Goal: Task Accomplishment & Management: Complete application form

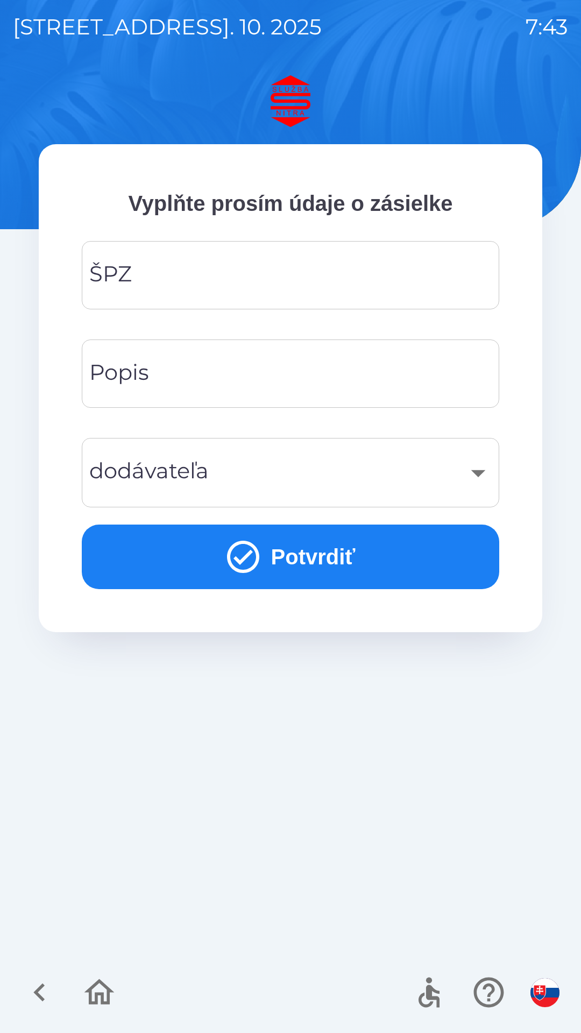
click at [292, 277] on input "ŠPZ" at bounding box center [291, 275] width 392 height 43
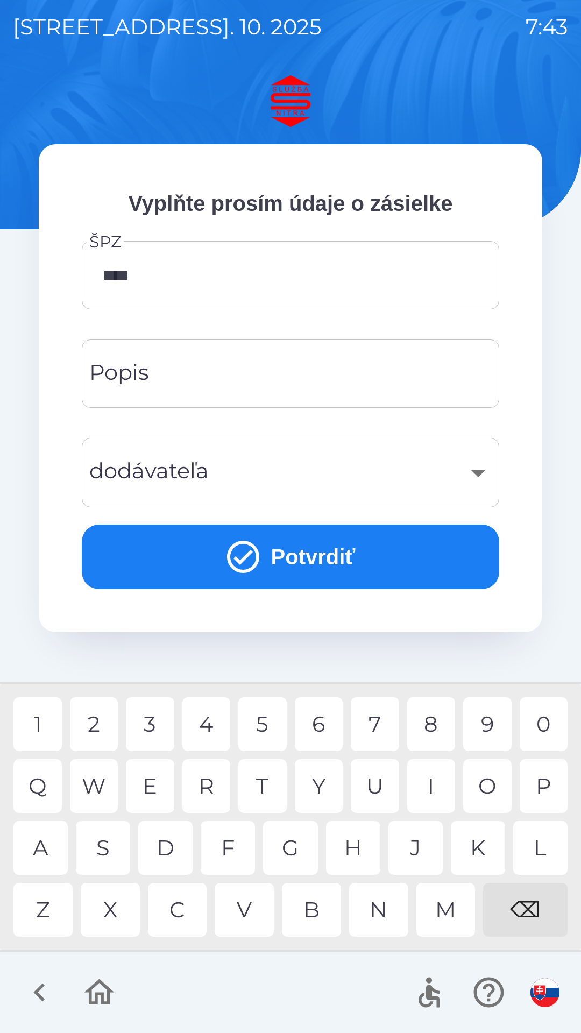
click at [151, 727] on div "3" at bounding box center [150, 725] width 48 height 54
type input "*******"
click at [152, 785] on div "E" at bounding box center [150, 786] width 48 height 54
click at [282, 468] on div "​" at bounding box center [291, 473] width 392 height 44
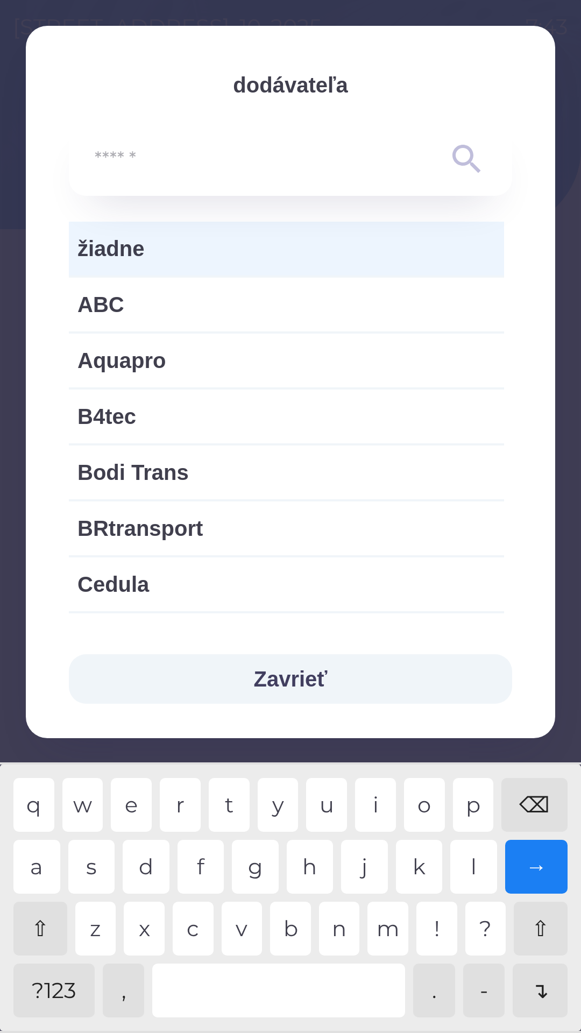
click at [317, 673] on button "Zavrieť" at bounding box center [290, 679] width 443 height 50
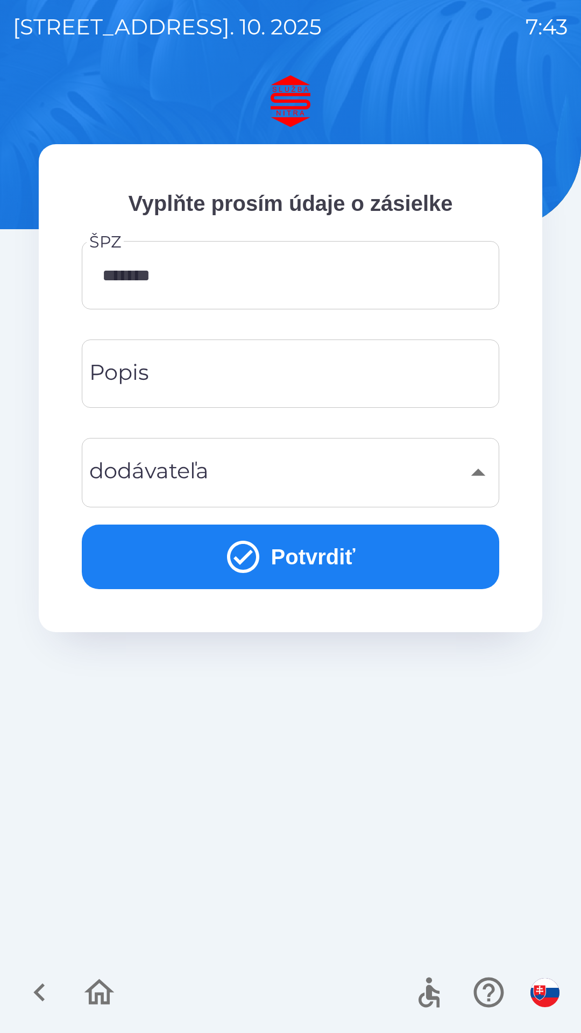
click at [267, 376] on input "Popis" at bounding box center [291, 374] width 392 height 43
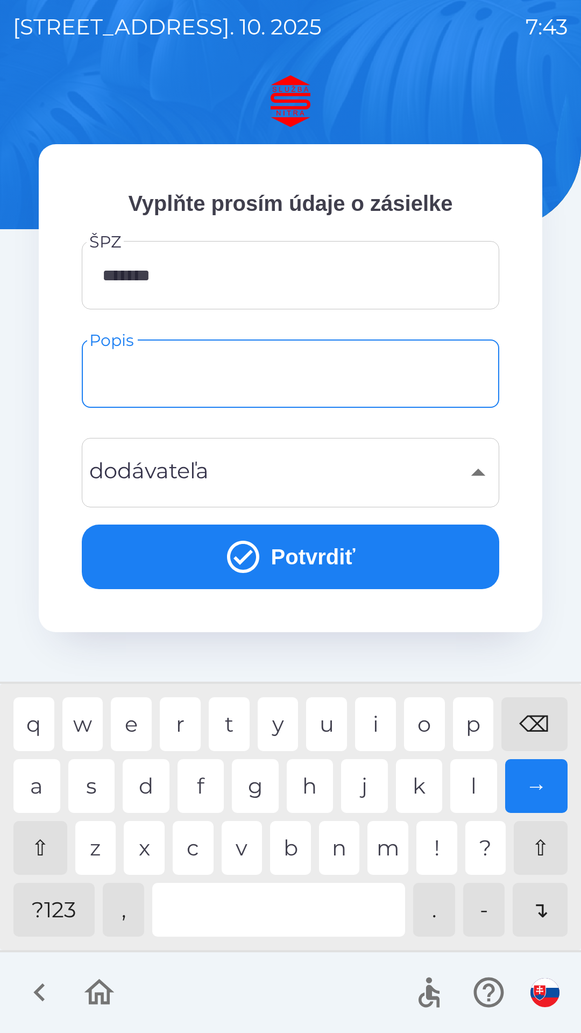
click at [266, 473] on div "​" at bounding box center [291, 473] width 392 height 44
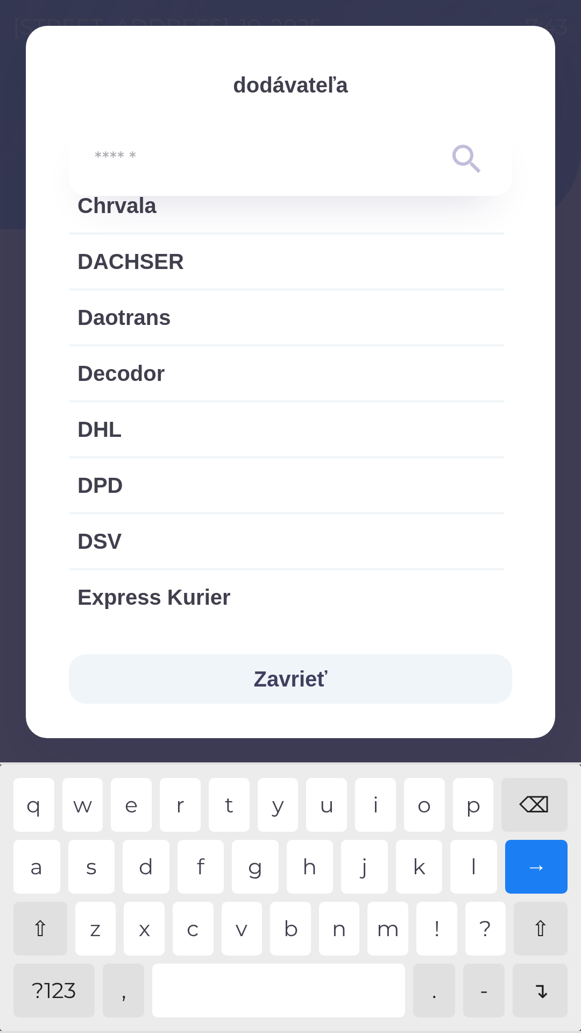
scroll to position [440, 0]
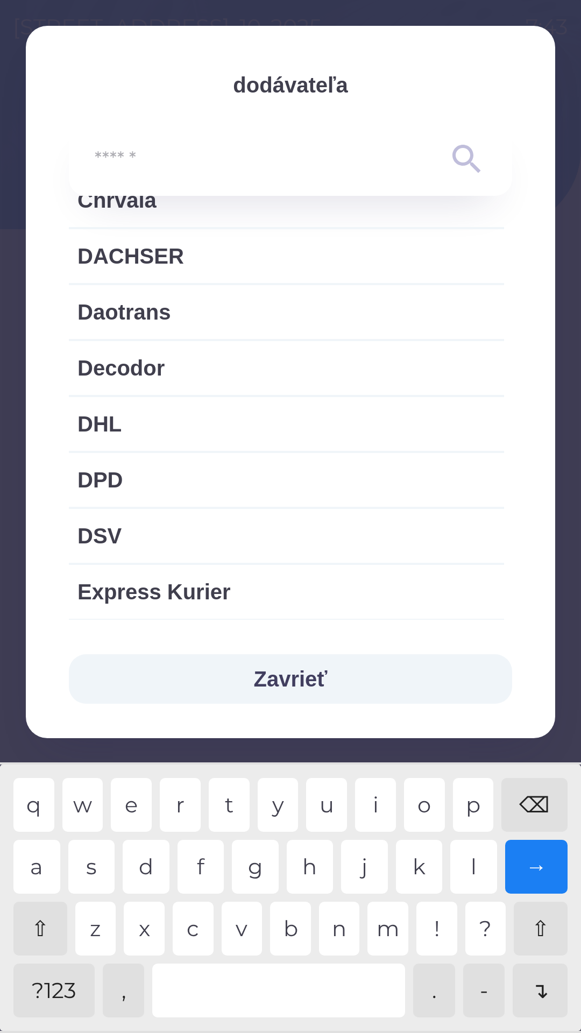
click at [227, 423] on span "DHL" at bounding box center [287, 424] width 418 height 32
type input "***"
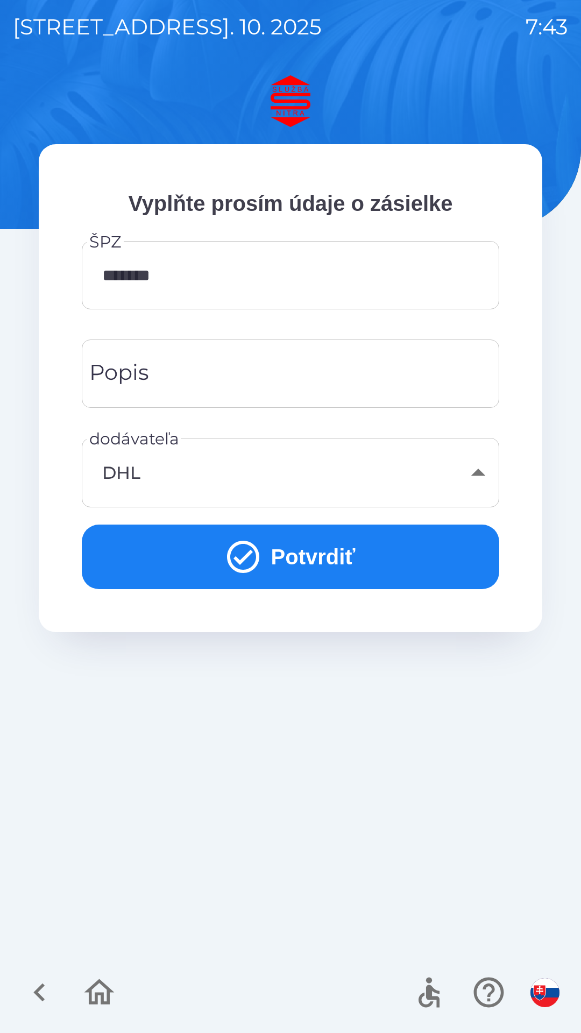
click at [313, 553] on button "Potvrdiť" at bounding box center [291, 557] width 418 height 65
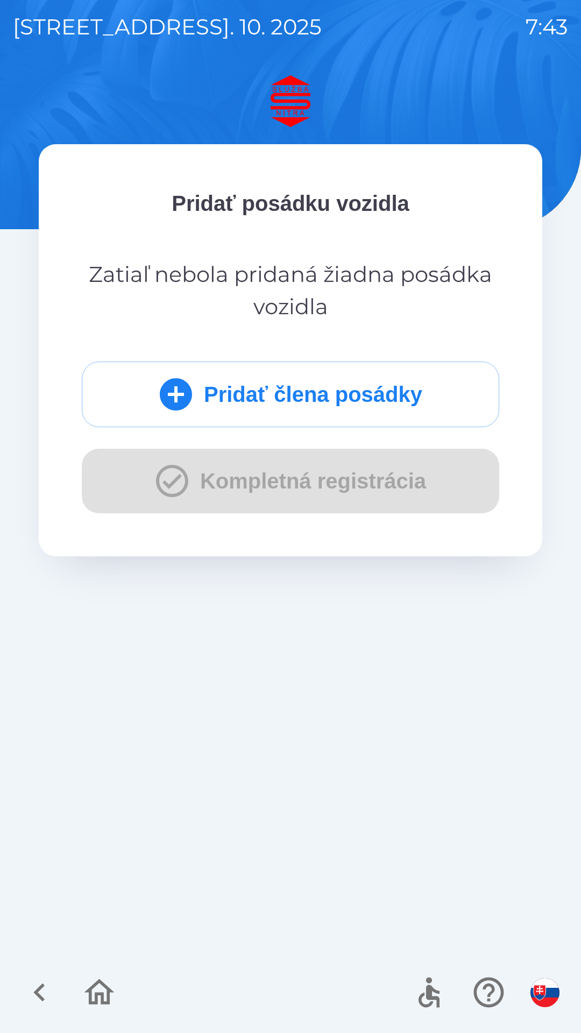
click at [332, 403] on button "Pridať člena posádky" at bounding box center [291, 395] width 418 height 66
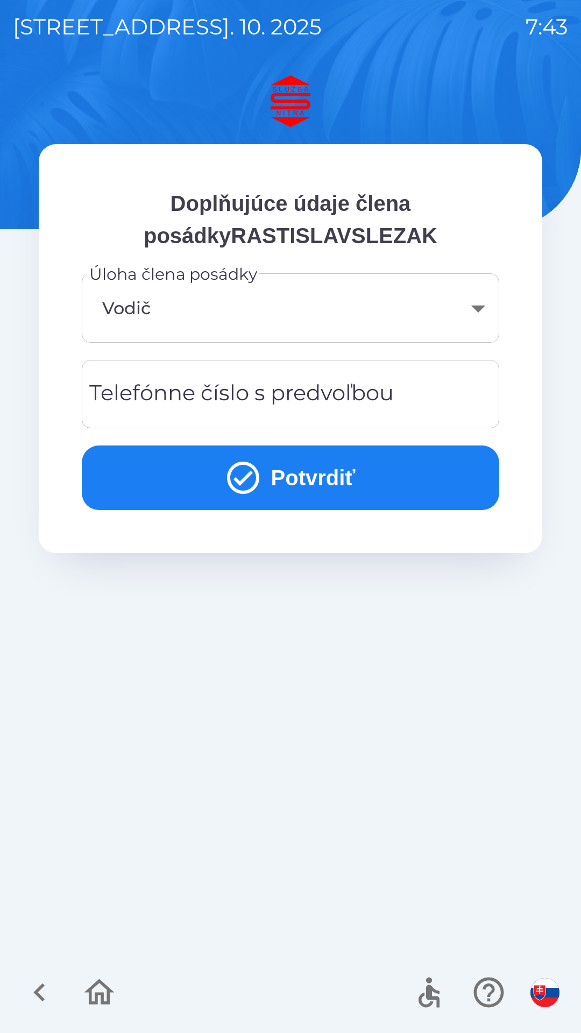
click at [261, 397] on div "Telefónne číslo s predvoľbou Telefónne číslo s predvoľbou" at bounding box center [291, 394] width 418 height 68
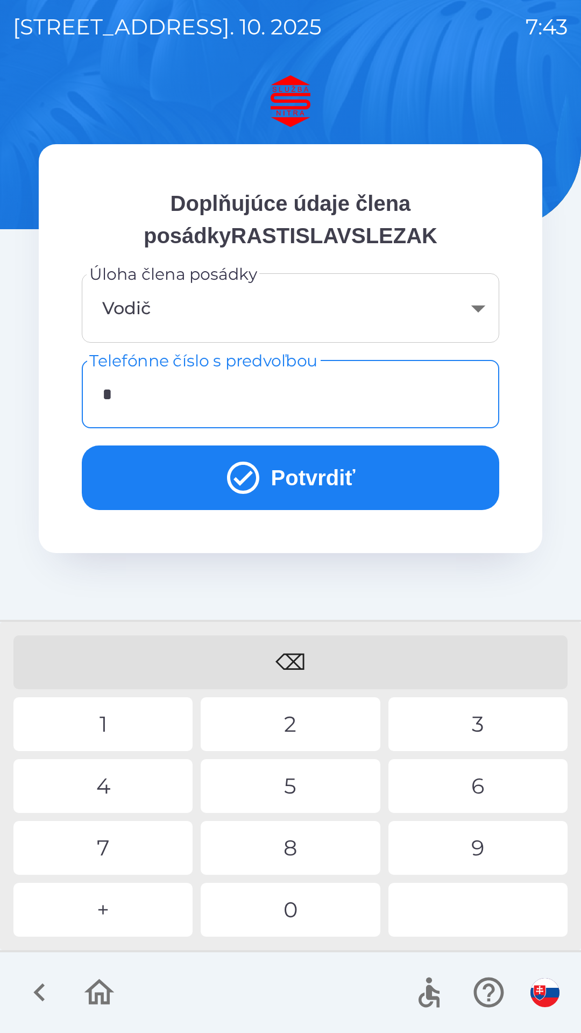
click at [126, 912] on div "+" at bounding box center [102, 910] width 179 height 54
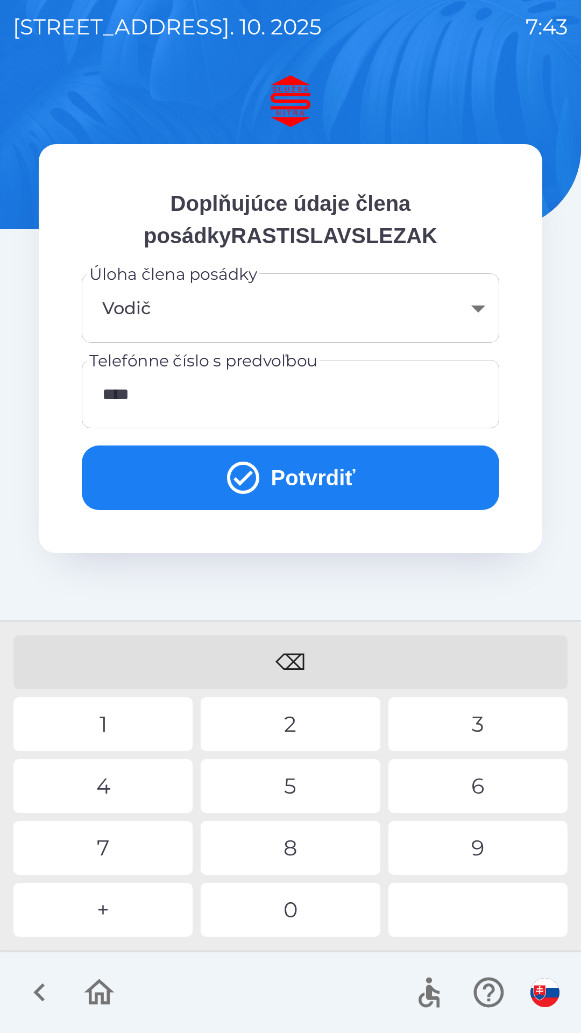
click at [110, 730] on div "1" at bounding box center [102, 725] width 179 height 54
click at [317, 772] on div "5" at bounding box center [290, 786] width 179 height 54
click at [316, 714] on div "2" at bounding box center [290, 725] width 179 height 54
click at [108, 718] on div "1" at bounding box center [102, 725] width 179 height 54
type input "**********"
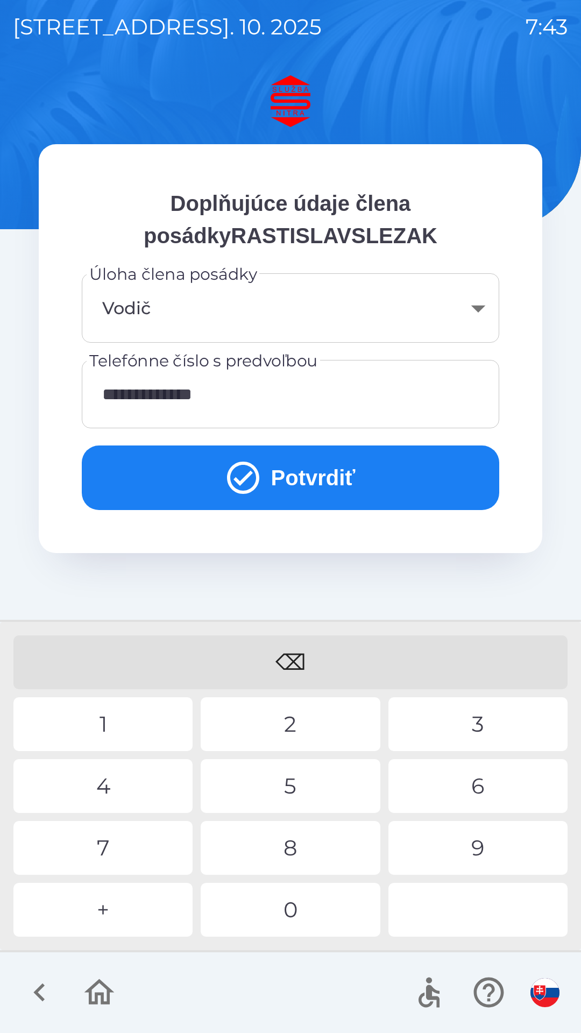
click at [291, 854] on div "8" at bounding box center [290, 848] width 179 height 54
click at [333, 474] on button "Potvrdiť" at bounding box center [291, 478] width 418 height 65
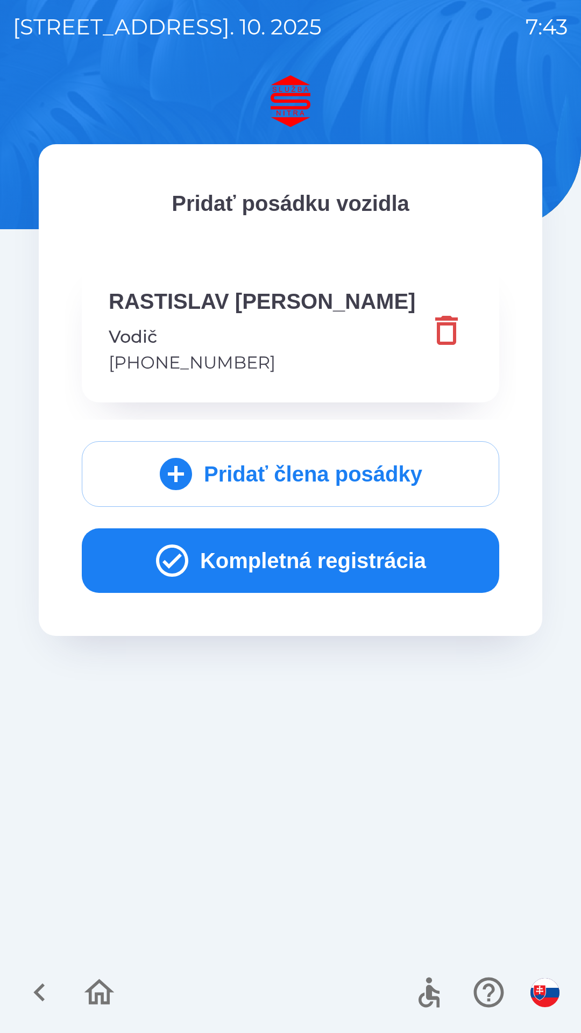
click at [343, 563] on button "Kompletná registrácia" at bounding box center [291, 561] width 418 height 65
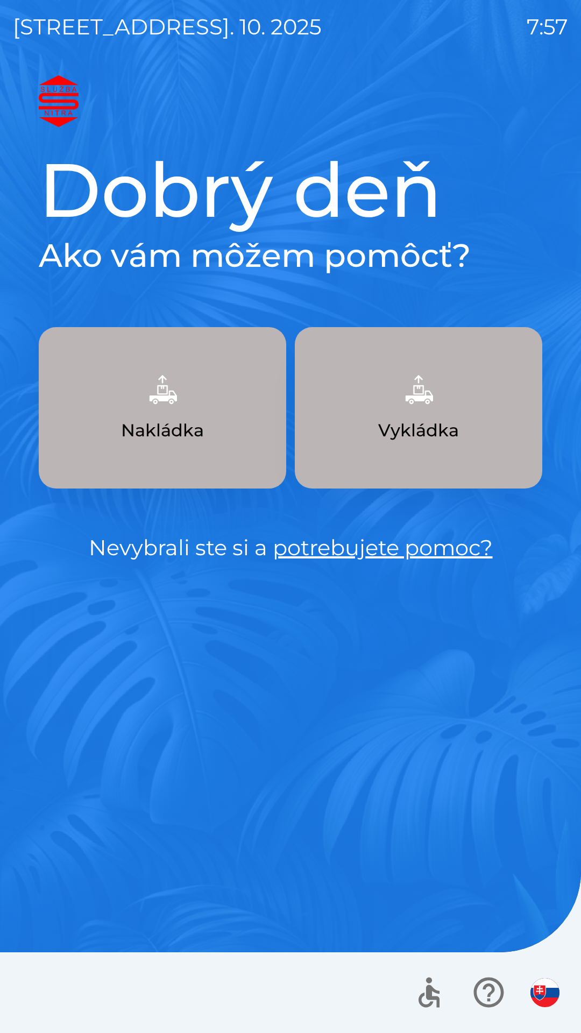
click at [543, 993] on img "button" at bounding box center [545, 992] width 29 height 29
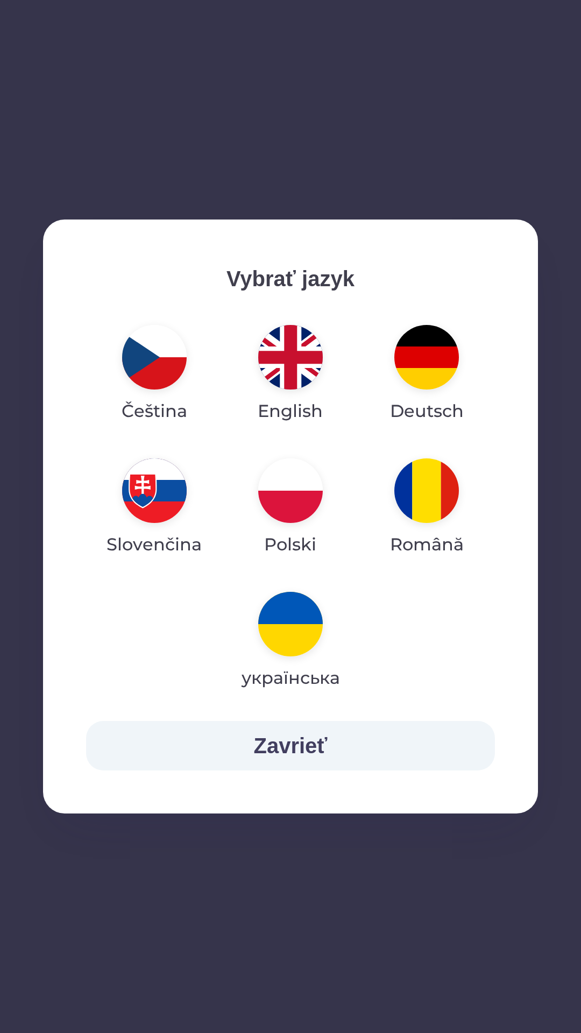
click at [320, 745] on button "Zavrieť" at bounding box center [290, 746] width 409 height 50
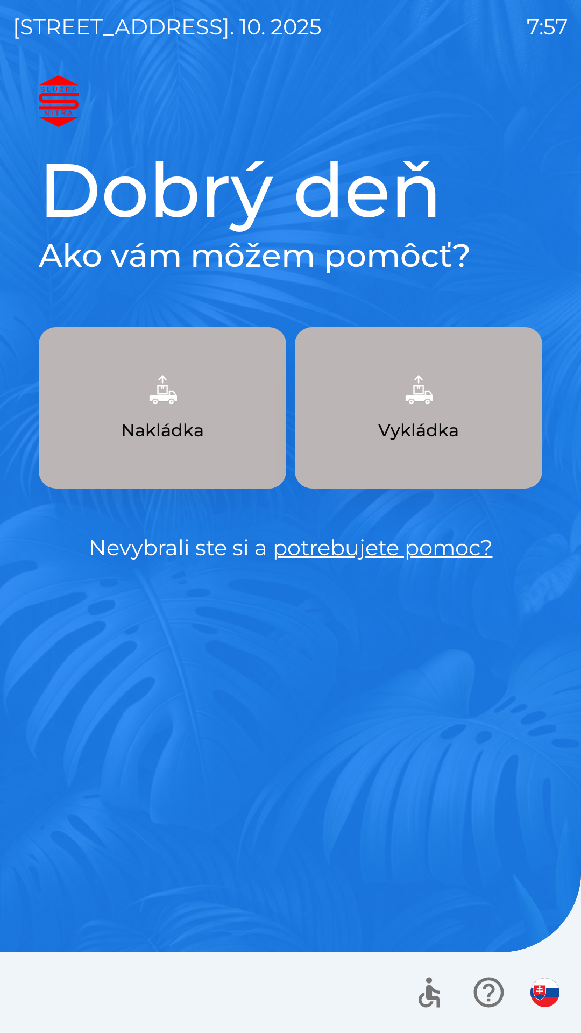
click at [540, 983] on img "button" at bounding box center [545, 992] width 29 height 29
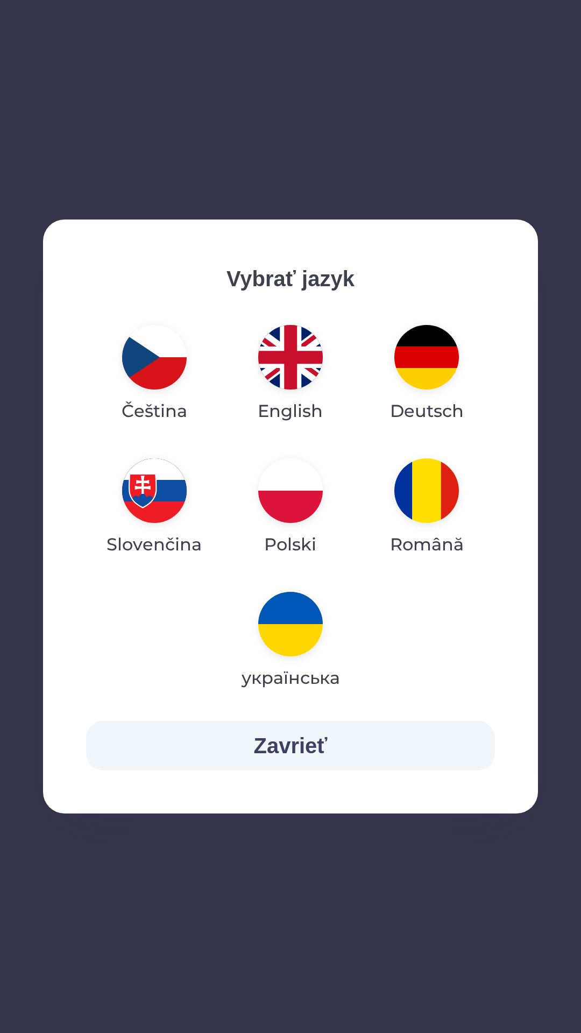
click at [298, 372] on img "button" at bounding box center [290, 357] width 65 height 65
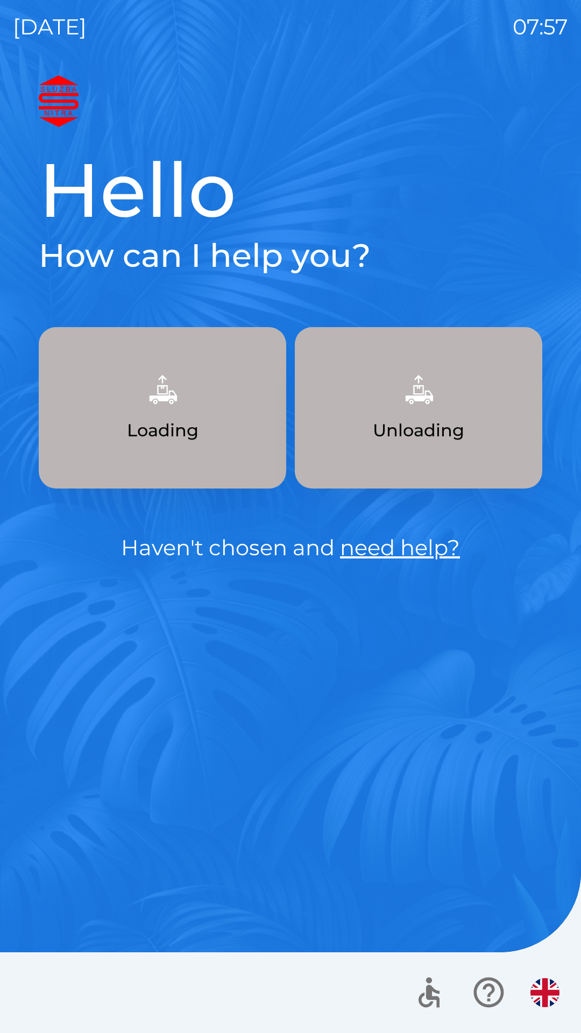
click at [173, 408] on img "button" at bounding box center [162, 389] width 47 height 47
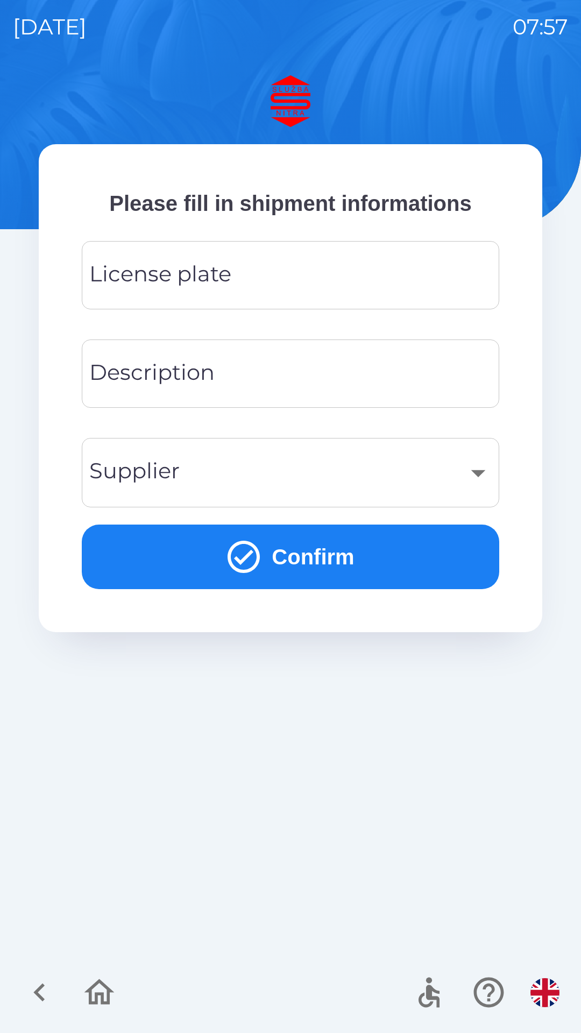
click at [263, 278] on input "License plate" at bounding box center [291, 275] width 392 height 43
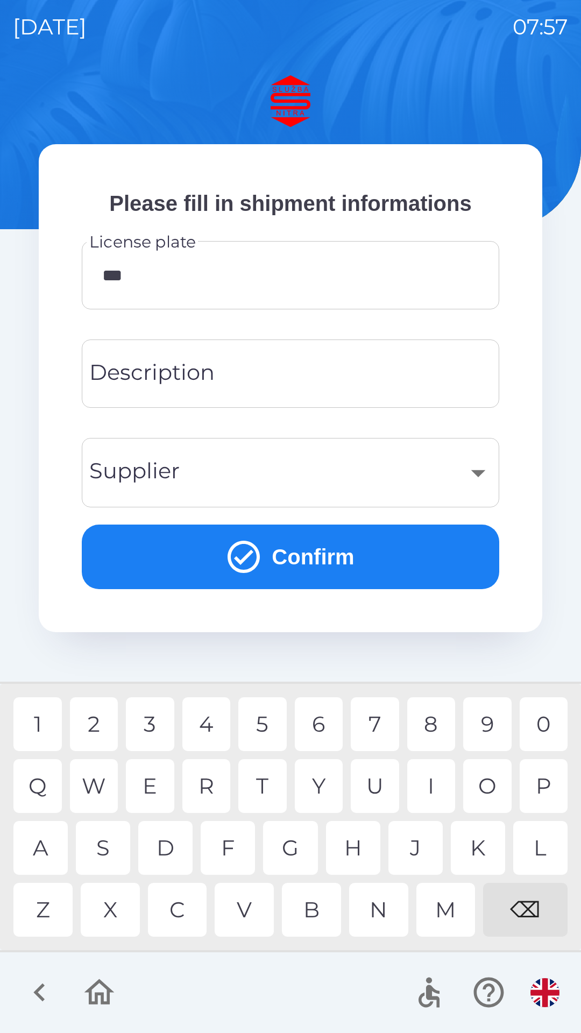
click at [539, 719] on div "0" at bounding box center [544, 725] width 48 height 54
click at [485, 718] on div "9" at bounding box center [487, 725] width 48 height 54
click at [545, 721] on div "0" at bounding box center [544, 725] width 48 height 54
click at [479, 719] on div "9" at bounding box center [487, 725] width 48 height 54
type input "********"
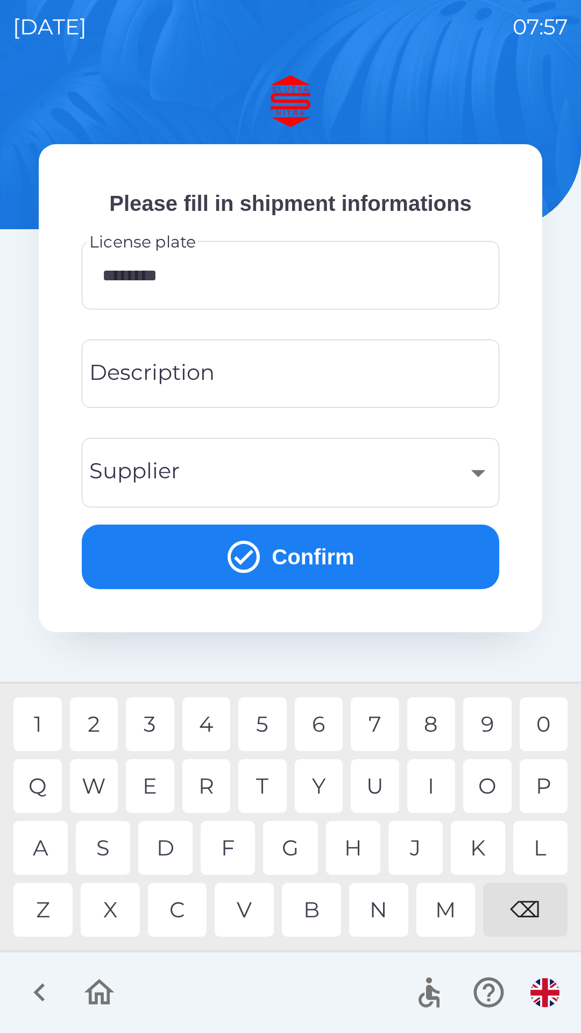
click at [328, 372] on input "Description" at bounding box center [291, 374] width 392 height 43
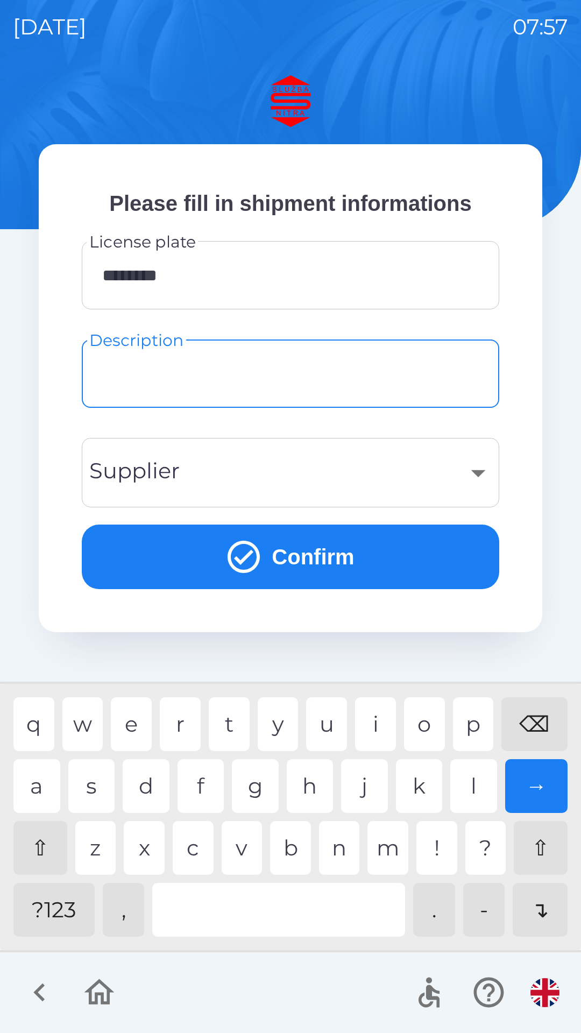
click at [475, 468] on div "​" at bounding box center [291, 473] width 392 height 44
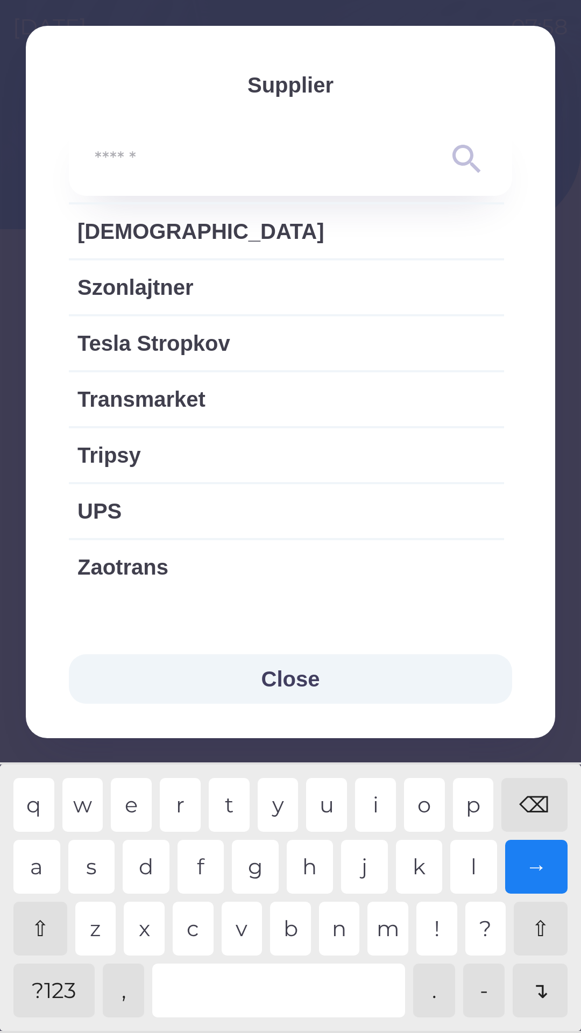
scroll to position [2222, 0]
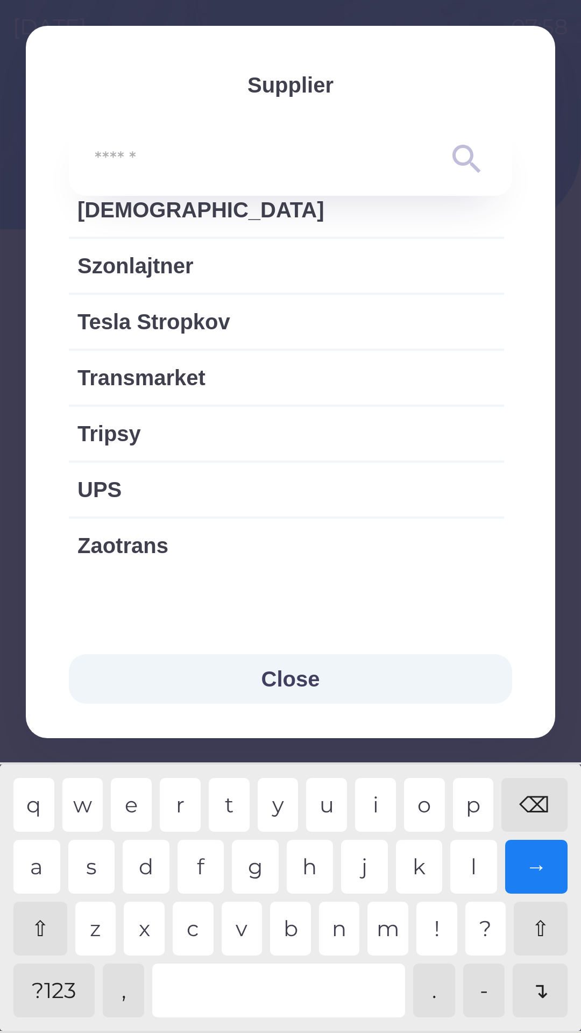
click at [330, 682] on button "Close" at bounding box center [290, 679] width 443 height 50
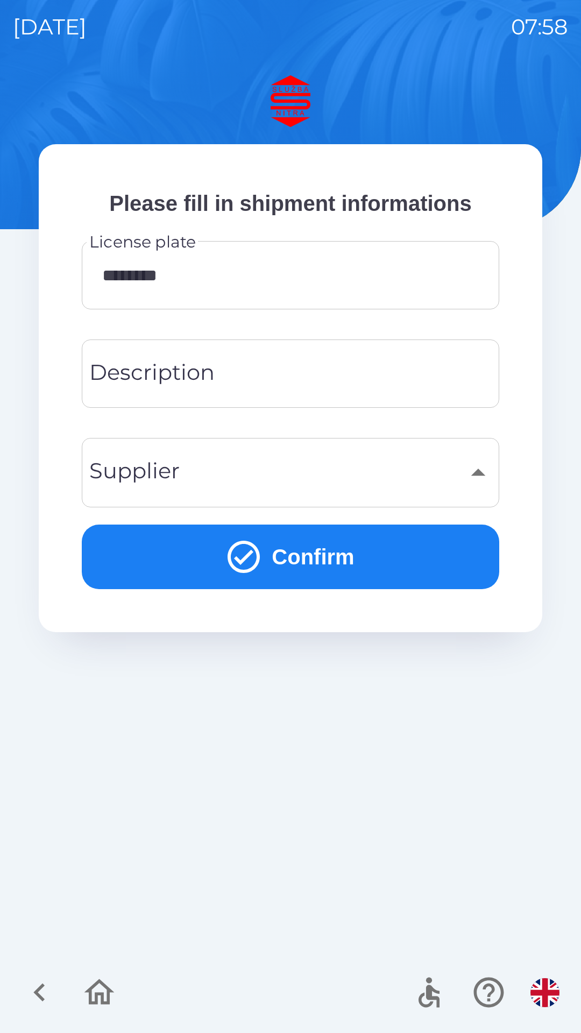
scroll to position [1953, 0]
click at [293, 385] on input "Description" at bounding box center [291, 374] width 392 height 43
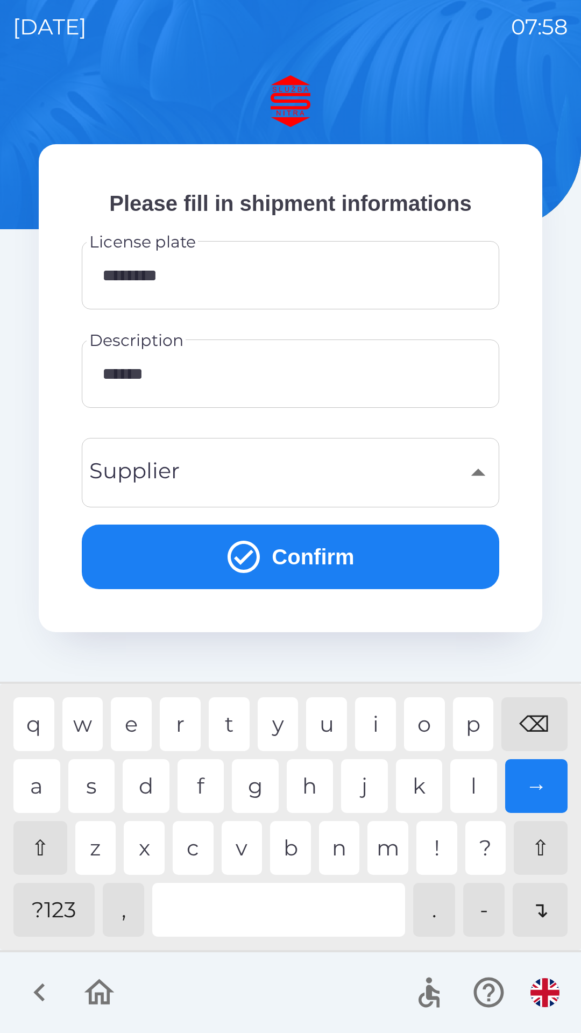
click at [388, 847] on div "m" at bounding box center [388, 848] width 41 height 54
click at [140, 722] on div "e" at bounding box center [131, 725] width 41 height 54
type input "*********"
click at [335, 553] on button "Confirm" at bounding box center [291, 557] width 418 height 65
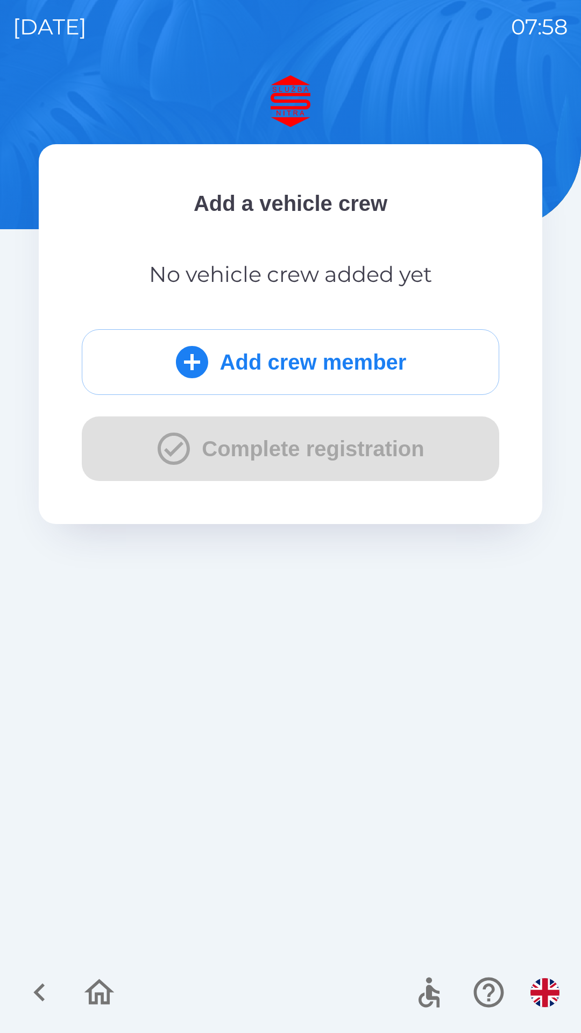
click at [320, 367] on button "Add crew member" at bounding box center [291, 362] width 418 height 66
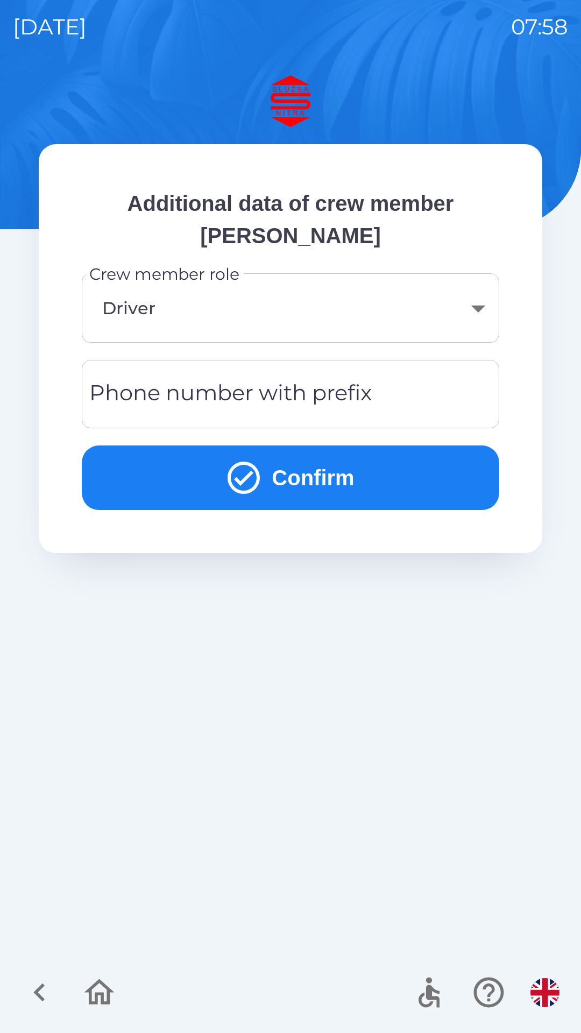
click at [302, 381] on div "Phone number with prefix Phone number with prefix" at bounding box center [291, 394] width 418 height 68
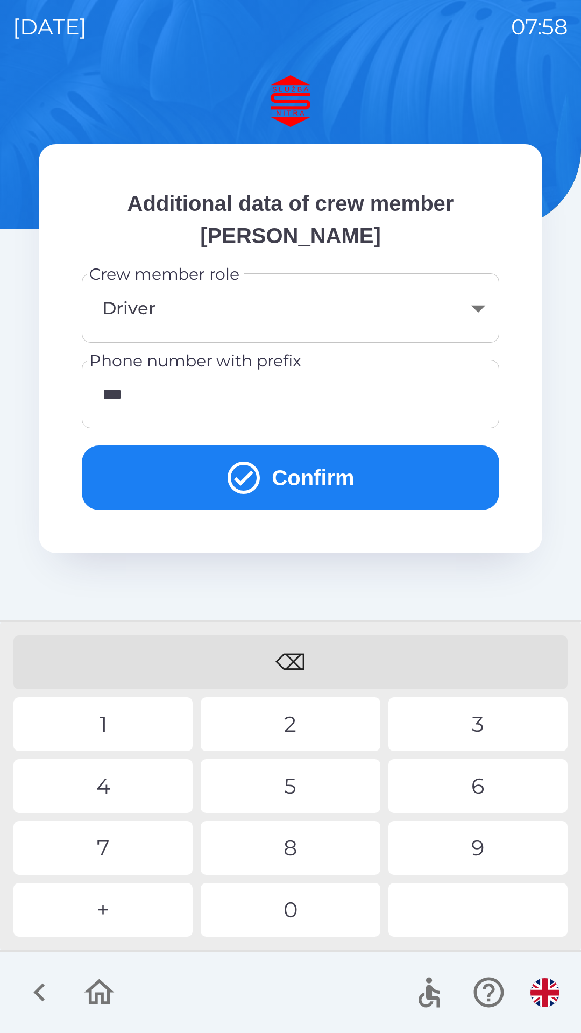
click at [337, 842] on div "8" at bounding box center [290, 848] width 179 height 54
click at [163, 846] on div "7" at bounding box center [102, 848] width 179 height 54
click at [305, 732] on div "2" at bounding box center [290, 725] width 179 height 54
click at [147, 721] on div "1" at bounding box center [102, 725] width 179 height 54
click at [137, 717] on div "1" at bounding box center [102, 725] width 179 height 54
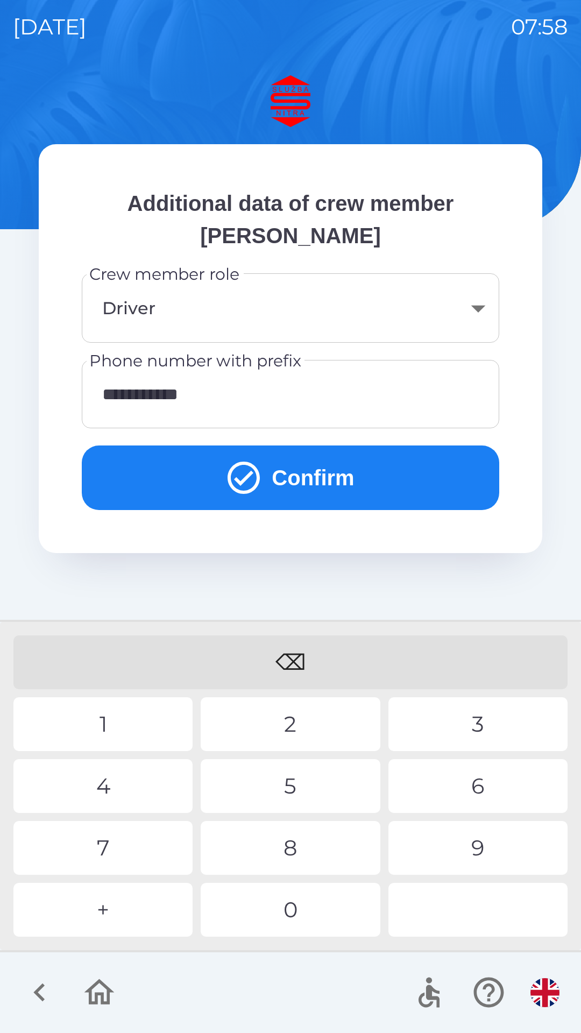
type input "**********"
click at [293, 466] on button "Confirm" at bounding box center [291, 478] width 418 height 65
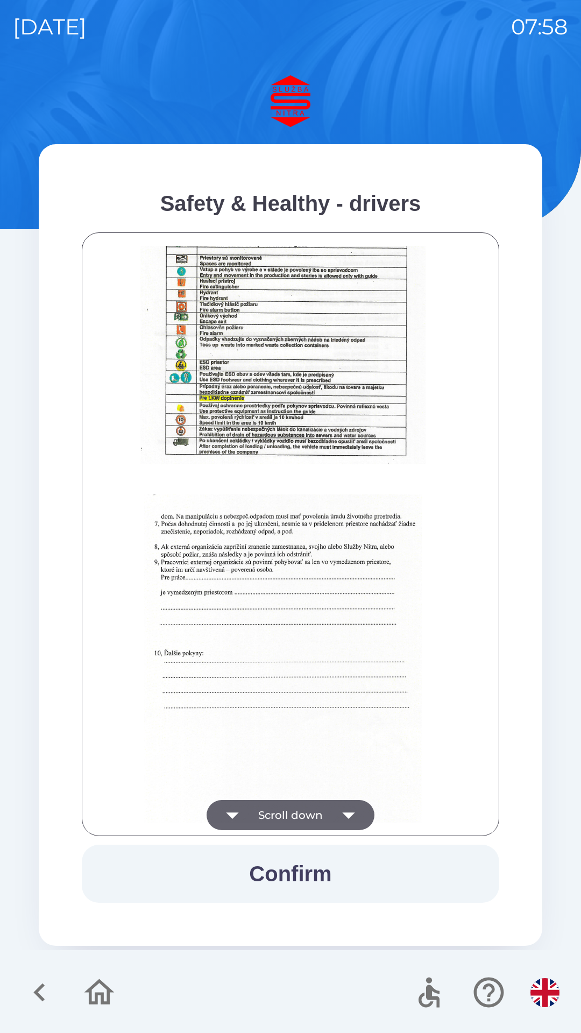
scroll to position [1206, 0]
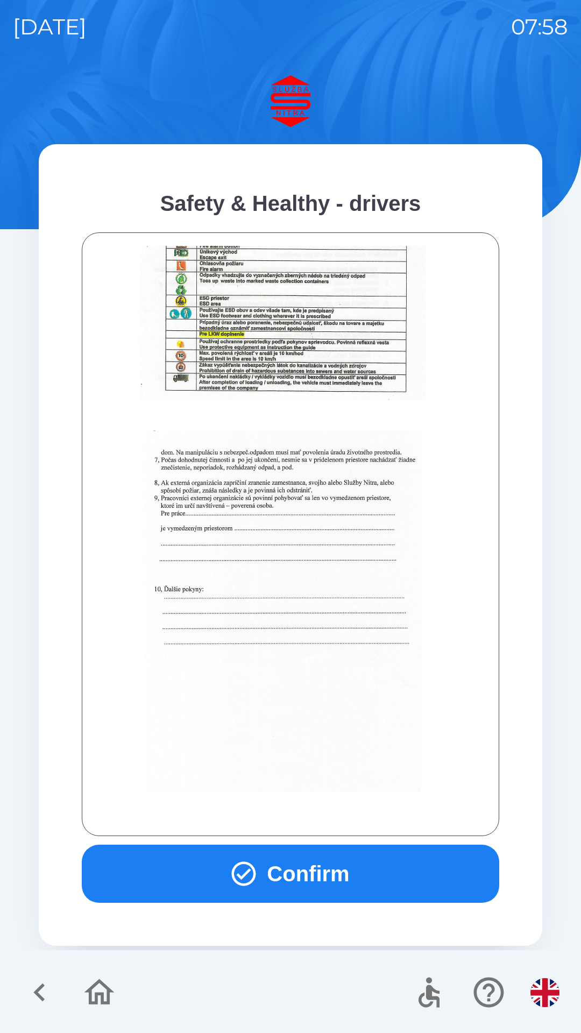
click at [327, 885] on button "Confirm" at bounding box center [291, 874] width 418 height 58
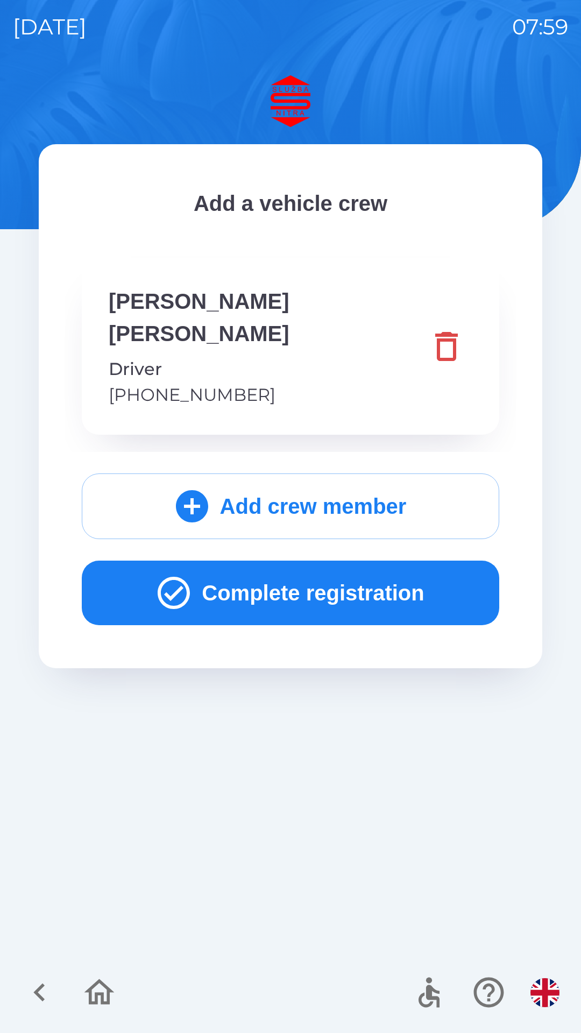
click at [315, 561] on button "Complete registration" at bounding box center [291, 593] width 418 height 65
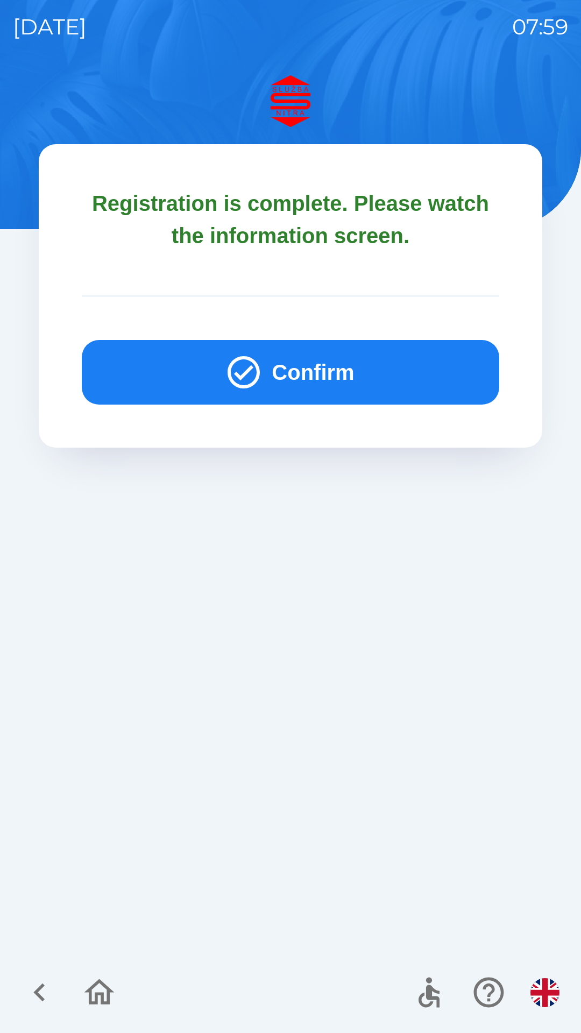
click at [316, 368] on button "Confirm" at bounding box center [291, 372] width 418 height 65
